Goal: Find specific page/section: Find specific page/section

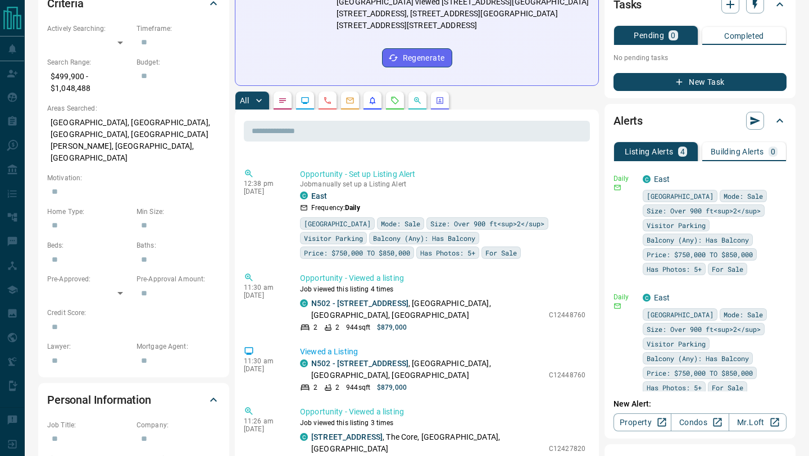
scroll to position [102, 0]
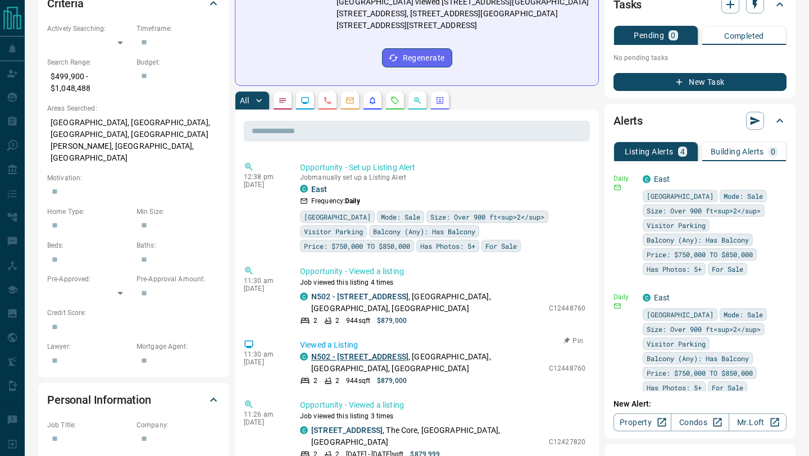
click at [377, 352] on link "N502 - [STREET_ADDRESS]" at bounding box center [359, 356] width 97 height 9
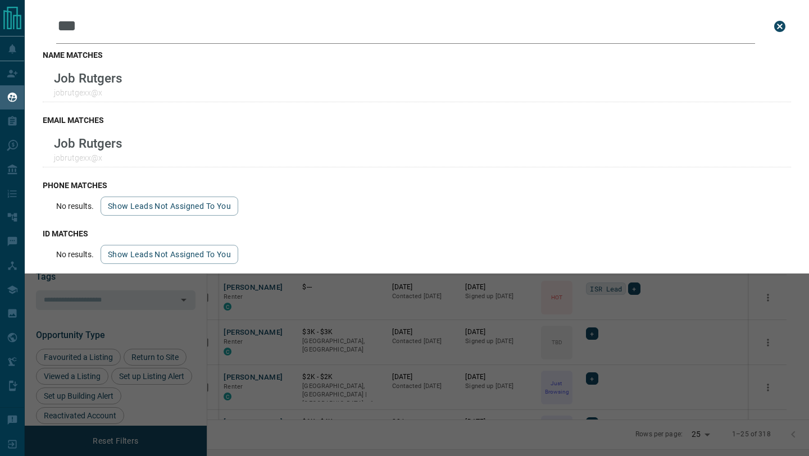
scroll to position [356, 597]
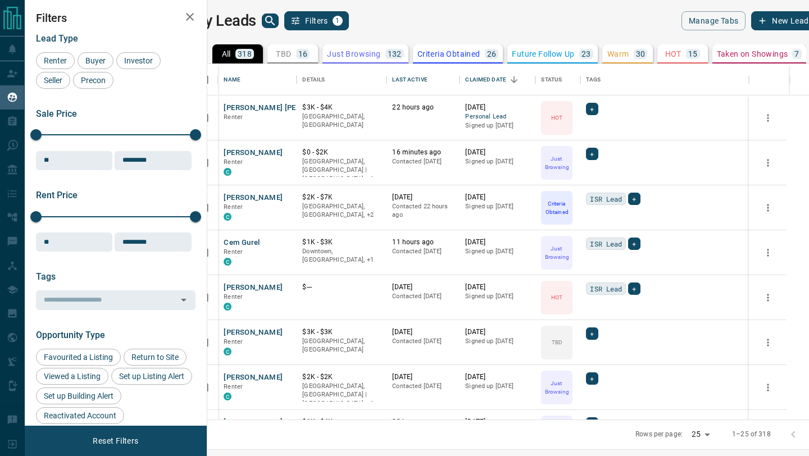
scroll to position [356, 597]
